Goal: Task Accomplishment & Management: Manage account settings

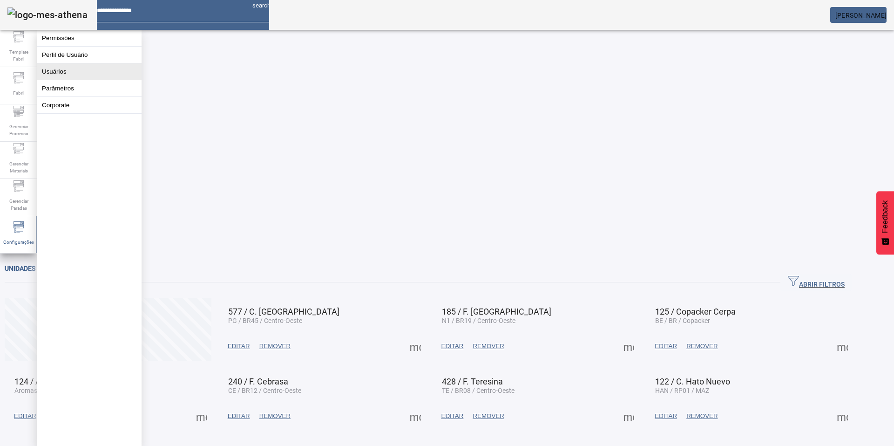
click at [80, 80] on button "Usuários" at bounding box center [89, 71] width 104 height 16
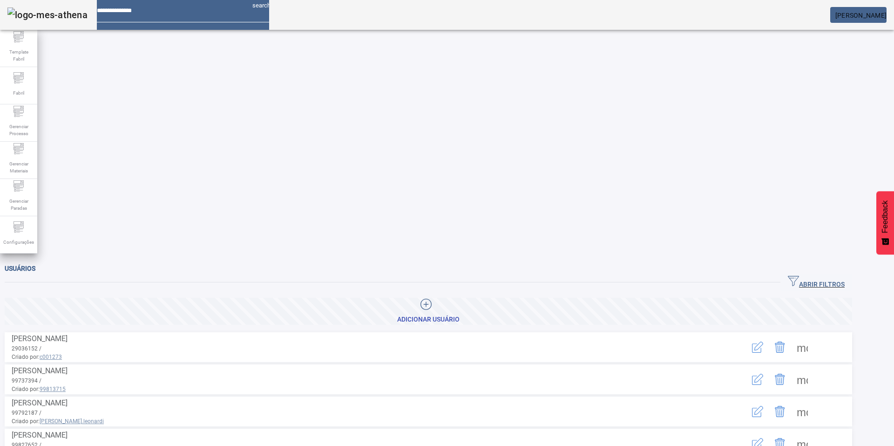
click at [799, 275] on icon "button" at bounding box center [793, 280] width 11 height 11
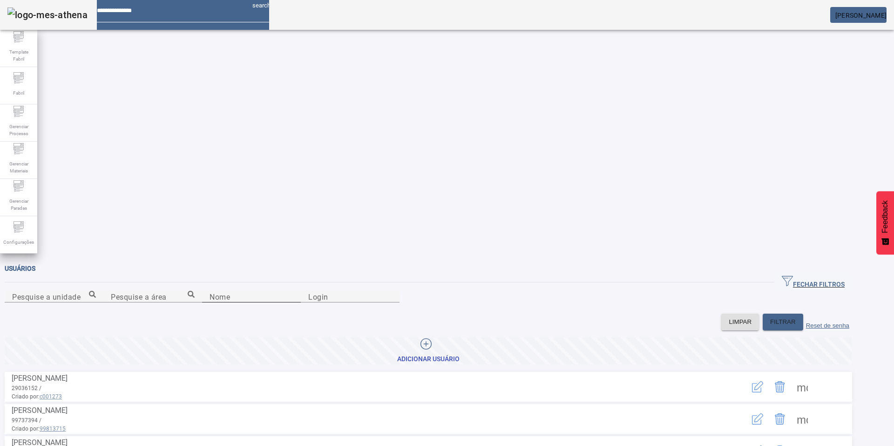
click at [210, 291] on input "Nome" at bounding box center [252, 296] width 84 height 11
type input "******"
click at [796, 317] on span "FILTRAR" at bounding box center [783, 321] width 26 height 9
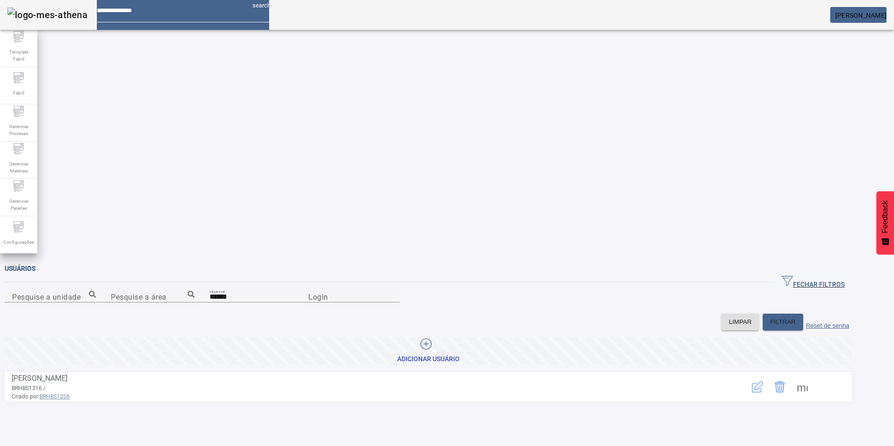
click at [814, 375] on span at bounding box center [802, 386] width 22 height 22
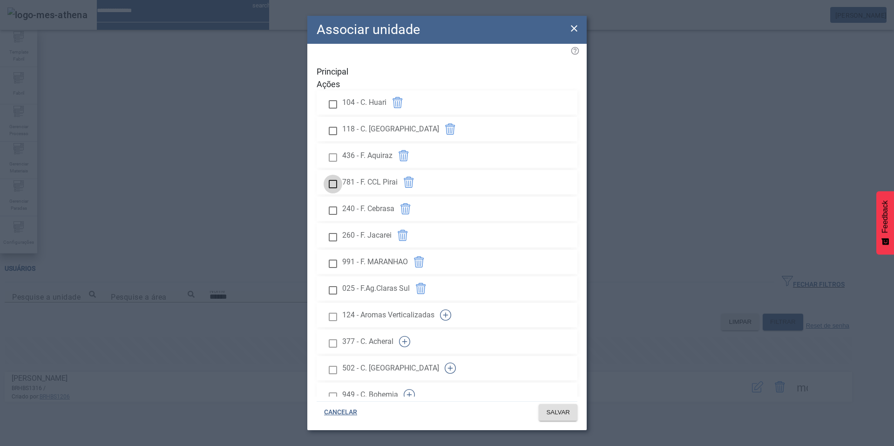
click at [483, 171] on div "781 - F. CCL Pirai" at bounding box center [450, 182] width 252 height 22
click at [569, 25] on icon at bounding box center [574, 28] width 11 height 11
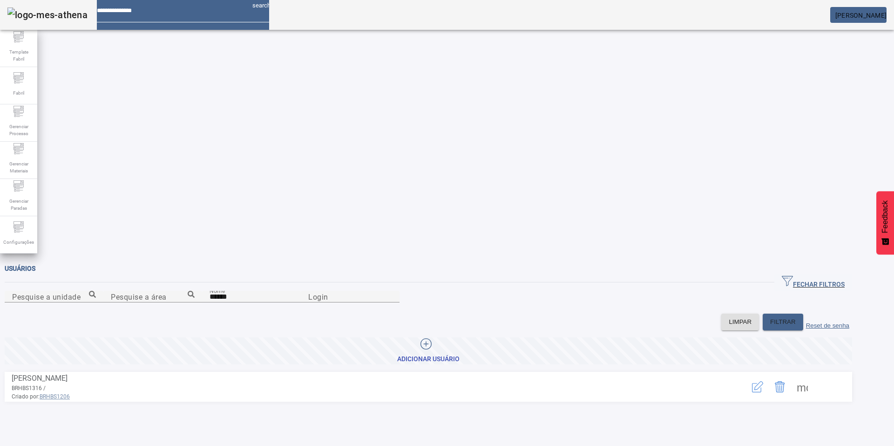
click at [858, 22] on mat-card "[PERSON_NAME]" at bounding box center [858, 15] width 56 height 16
click at [858, 21] on mat-card "[PERSON_NAME]" at bounding box center [858, 15] width 56 height 16
click at [864, 19] on span "[PERSON_NAME]" at bounding box center [861, 15] width 51 height 7
drag, startPoint x: 846, startPoint y: 55, endPoint x: 862, endPoint y: 89, distance: 37.5
